Goal: Navigation & Orientation: Find specific page/section

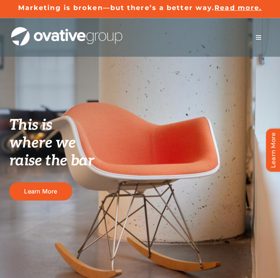
click at [259, 32] on button "Toggle Navigation" at bounding box center [258, 37] width 21 height 15
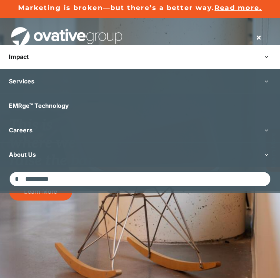
click at [267, 58] on button "Open submenu of Impact" at bounding box center [266, 57] width 27 height 24
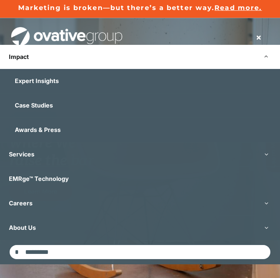
click at [267, 58] on button "Open submenu of Impact" at bounding box center [266, 57] width 27 height 24
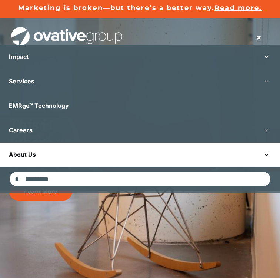
click at [260, 153] on button "Open submenu of About Us" at bounding box center [266, 155] width 27 height 24
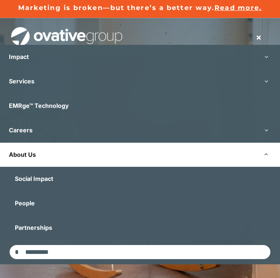
click at [235, 153] on link "About Us" at bounding box center [140, 155] width 280 height 24
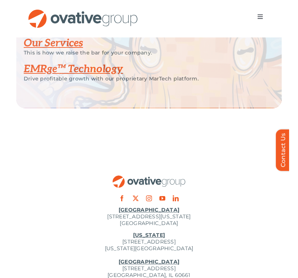
scroll to position [1601, 0]
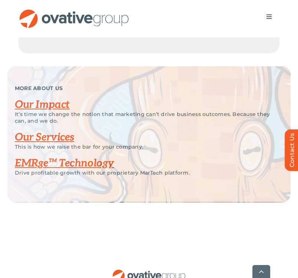
scroll to position [1529, 0]
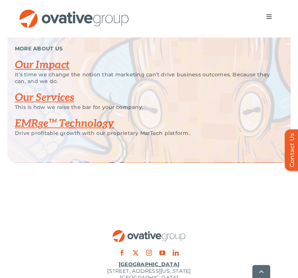
click at [65, 104] on link "Our Services" at bounding box center [44, 97] width 59 height 12
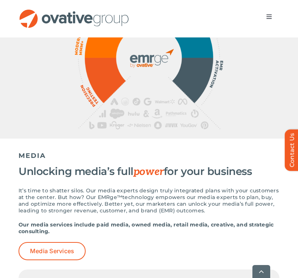
scroll to position [612, 0]
